Goal: Transaction & Acquisition: Purchase product/service

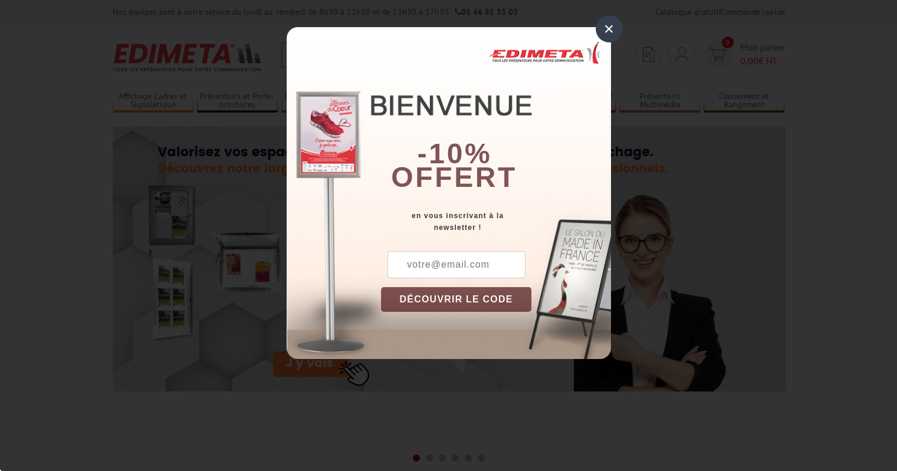
click at [612, 24] on div "×" at bounding box center [608, 28] width 27 height 27
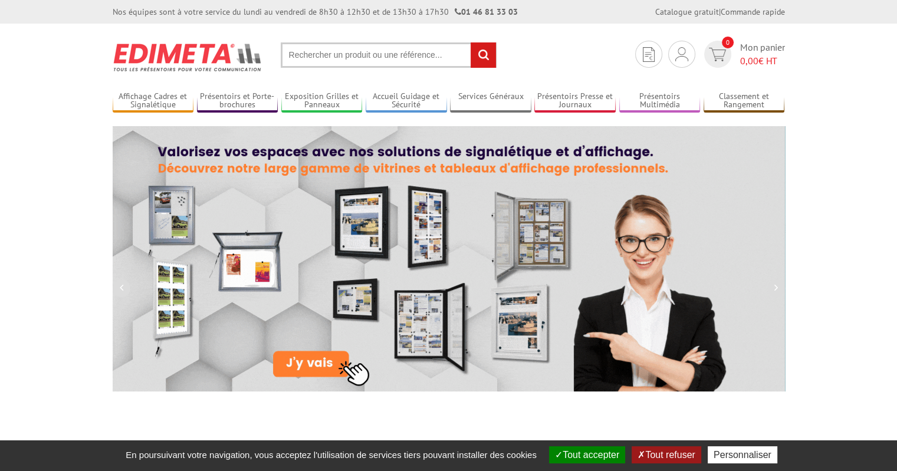
click at [430, 56] on input "text" at bounding box center [389, 54] width 216 height 25
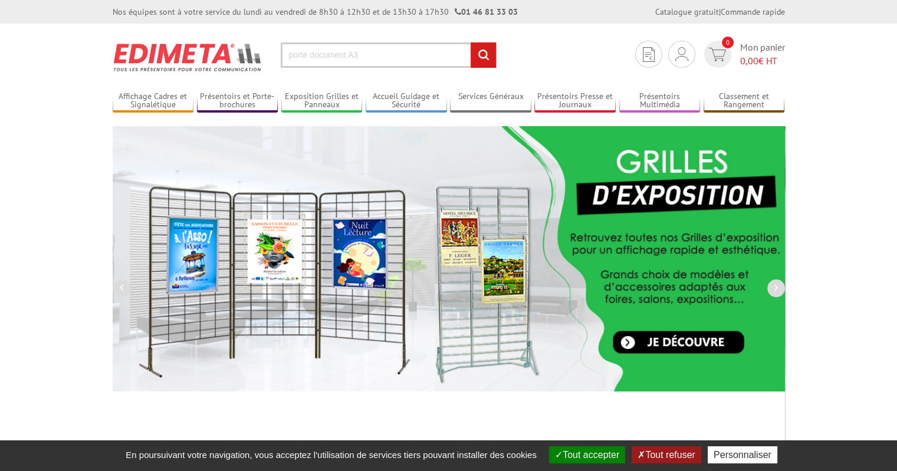
type input "porte document A3"
click at [470, 42] on input "rechercher" at bounding box center [482, 54] width 25 height 25
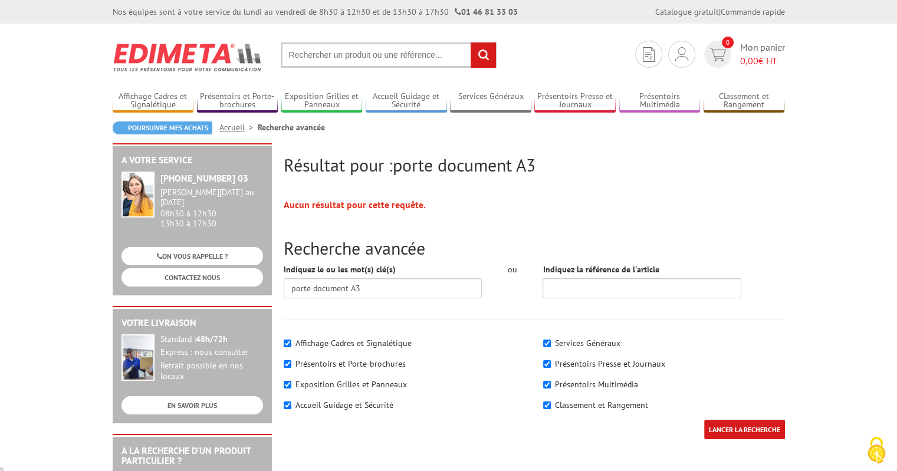
click at [380, 56] on input "text" at bounding box center [389, 54] width 216 height 25
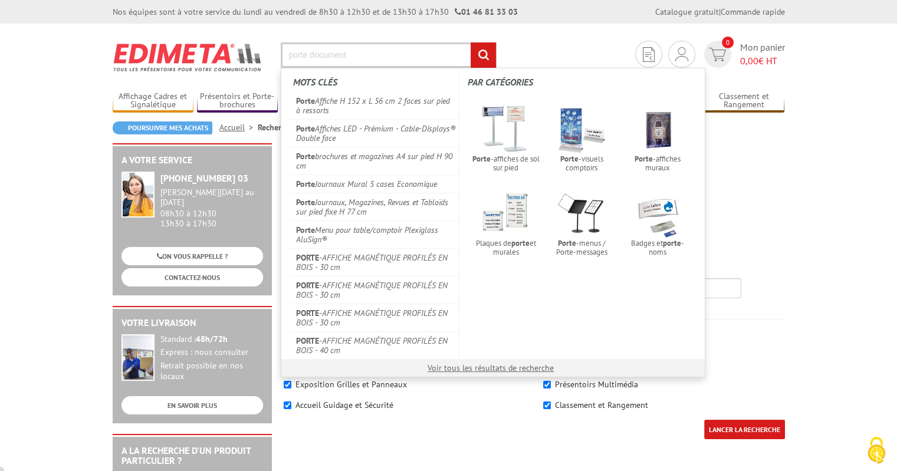
type input "porte document"
click at [470, 42] on input "rechercher" at bounding box center [482, 54] width 25 height 25
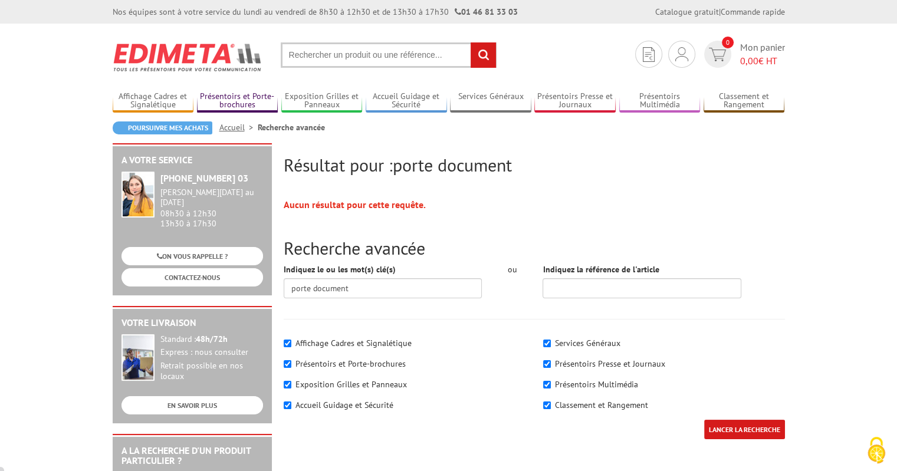
click at [252, 99] on link "Présentoirs et Porte-brochures" at bounding box center [237, 100] width 81 height 19
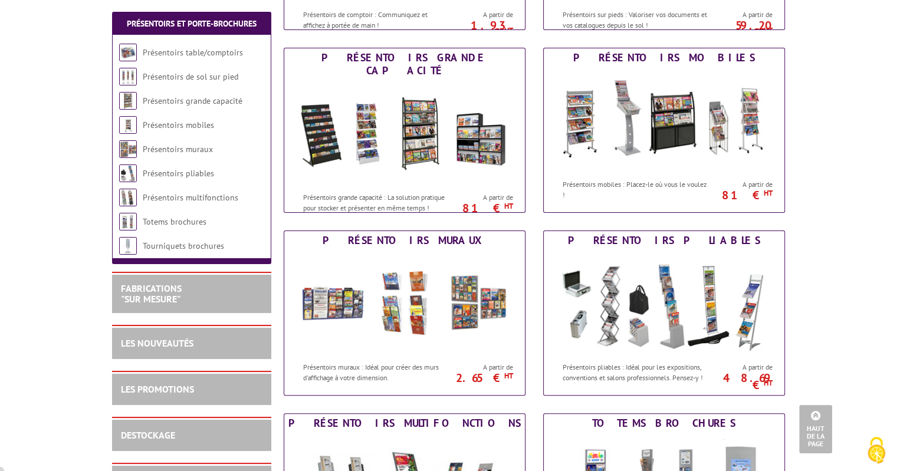
scroll to position [126, 0]
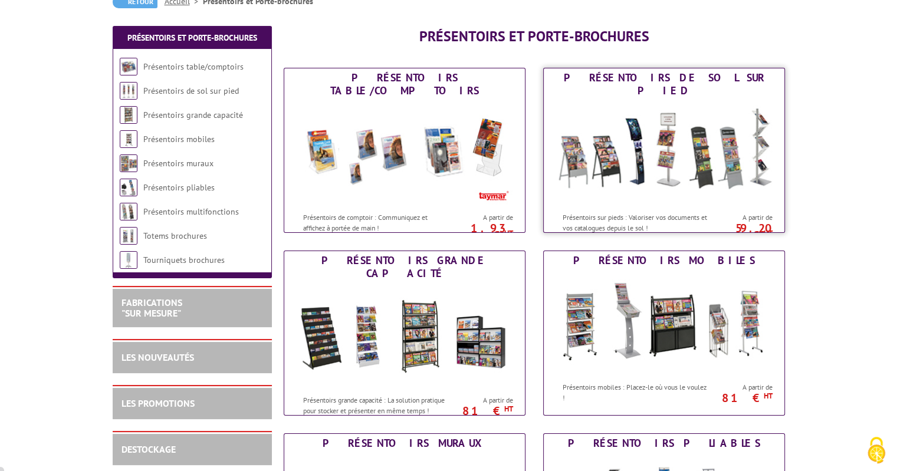
click at [609, 154] on img at bounding box center [664, 153] width 218 height 106
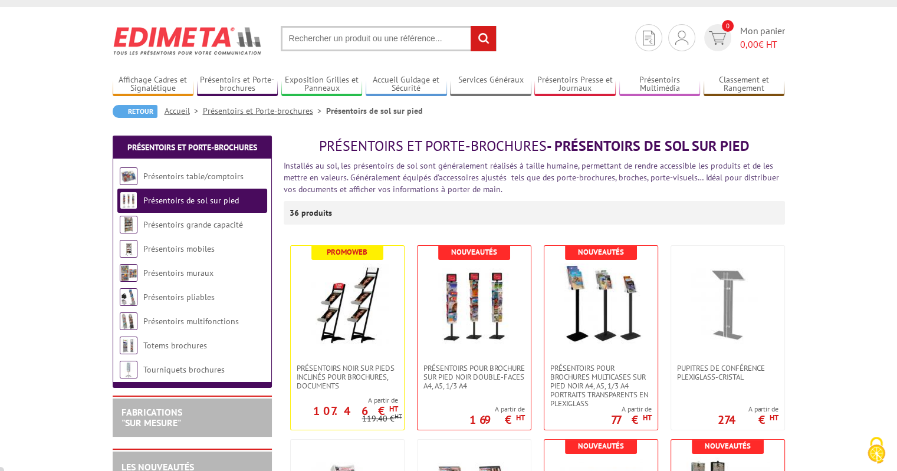
scroll to position [13, 0]
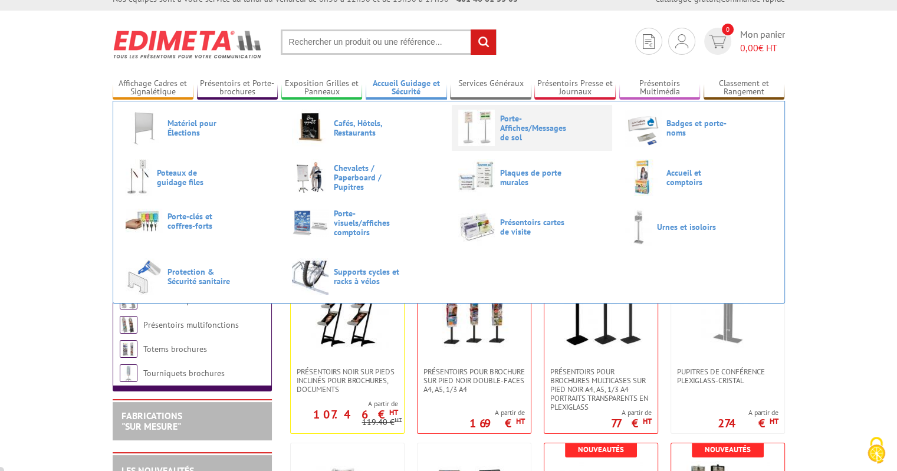
click at [500, 118] on span "Porte-Affiches/Messages de sol" at bounding box center [535, 128] width 71 height 28
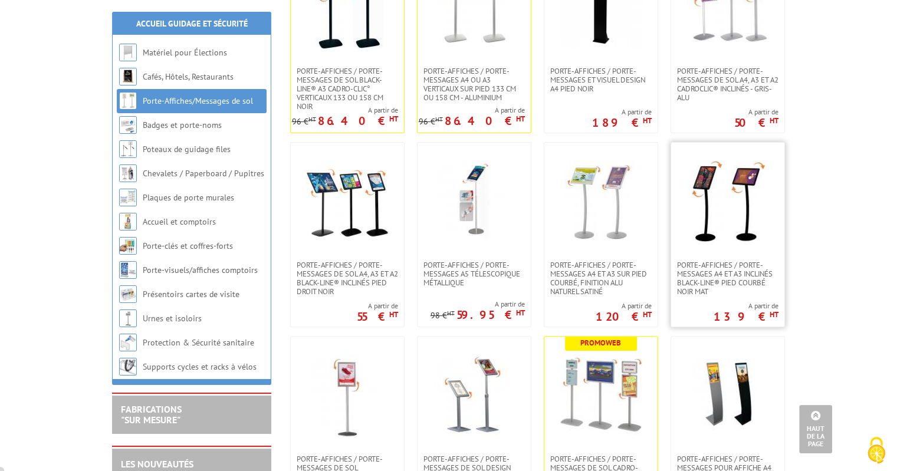
scroll to position [322, 0]
click at [719, 270] on span "Porte-affiches / Porte-messages A4 et A3 inclinés Black-Line® pied courbé noir …" at bounding box center [727, 277] width 101 height 35
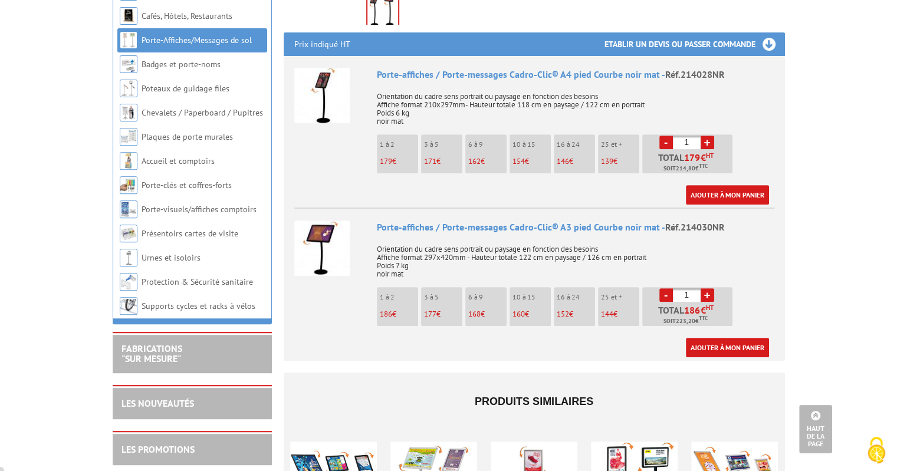
scroll to position [442, 0]
